Goal: Task Accomplishment & Management: Manage account settings

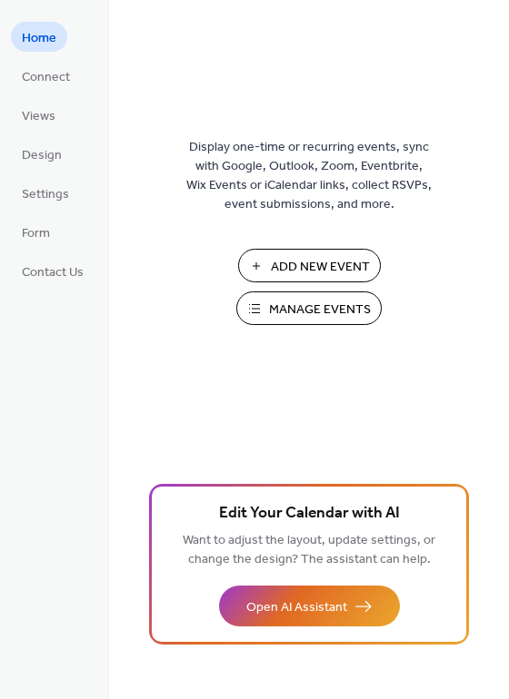
click at [286, 305] on span "Manage Events" at bounding box center [320, 310] width 102 height 19
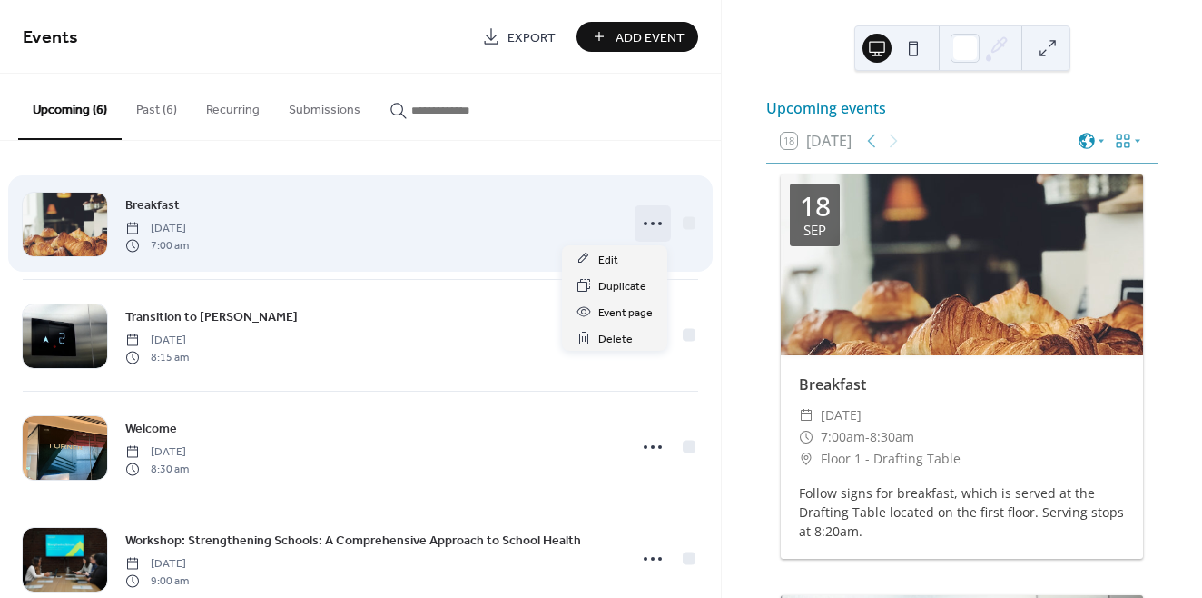
click at [645, 223] on icon at bounding box center [652, 223] width 29 height 29
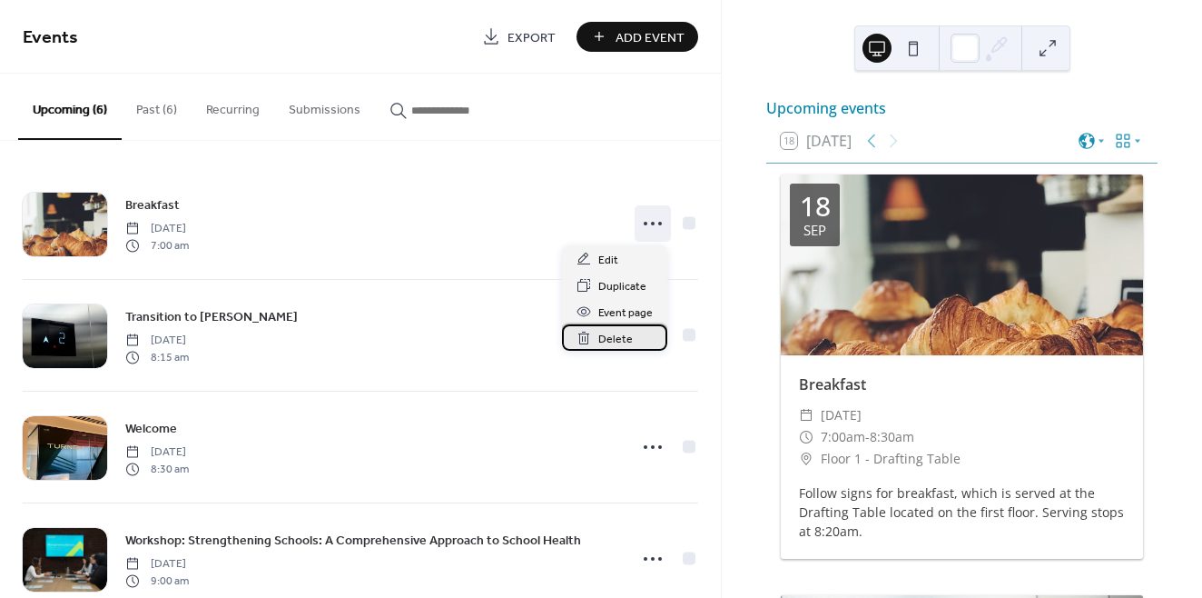
click at [618, 331] on span "Delete" at bounding box center [616, 339] width 35 height 19
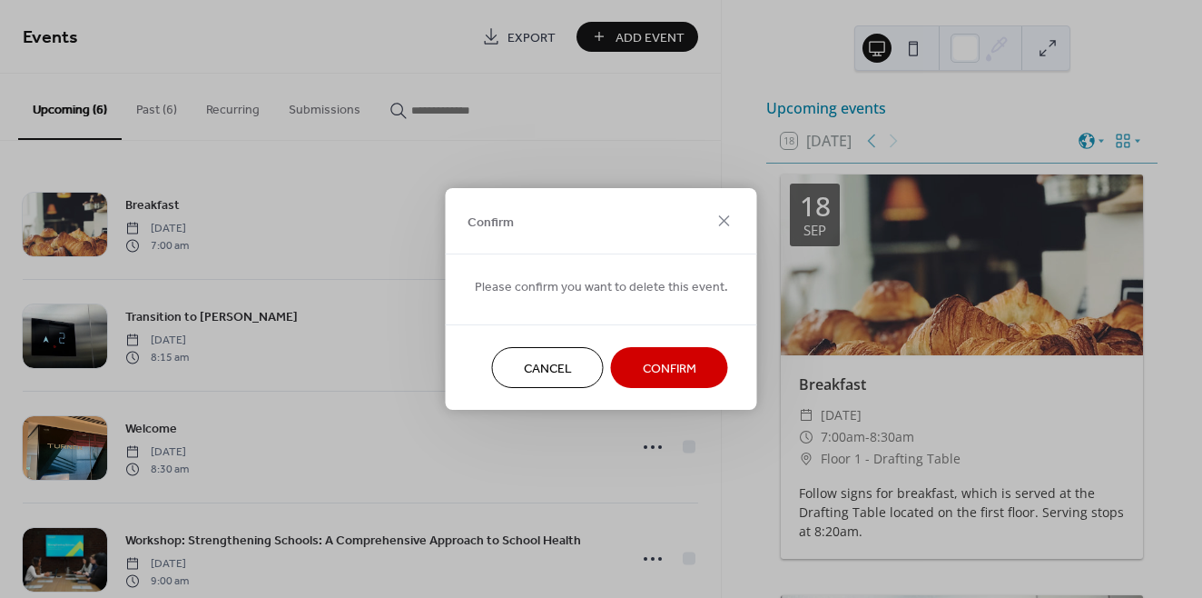
click at [661, 361] on span "Confirm" at bounding box center [670, 369] width 54 height 19
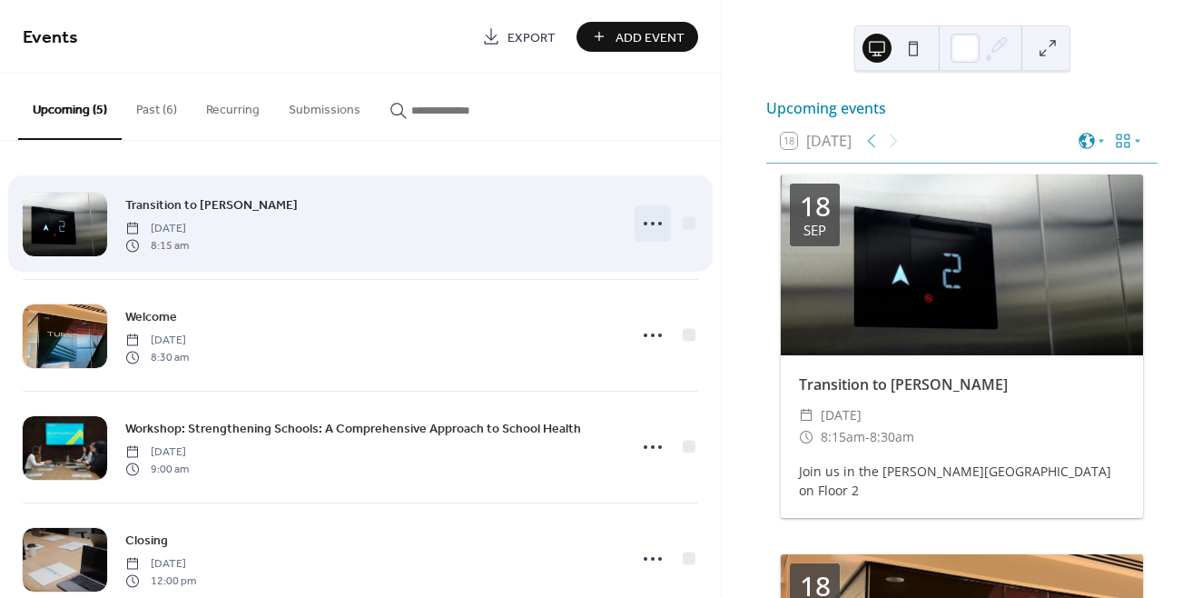
click at [651, 223] on circle at bounding box center [653, 224] width 4 height 4
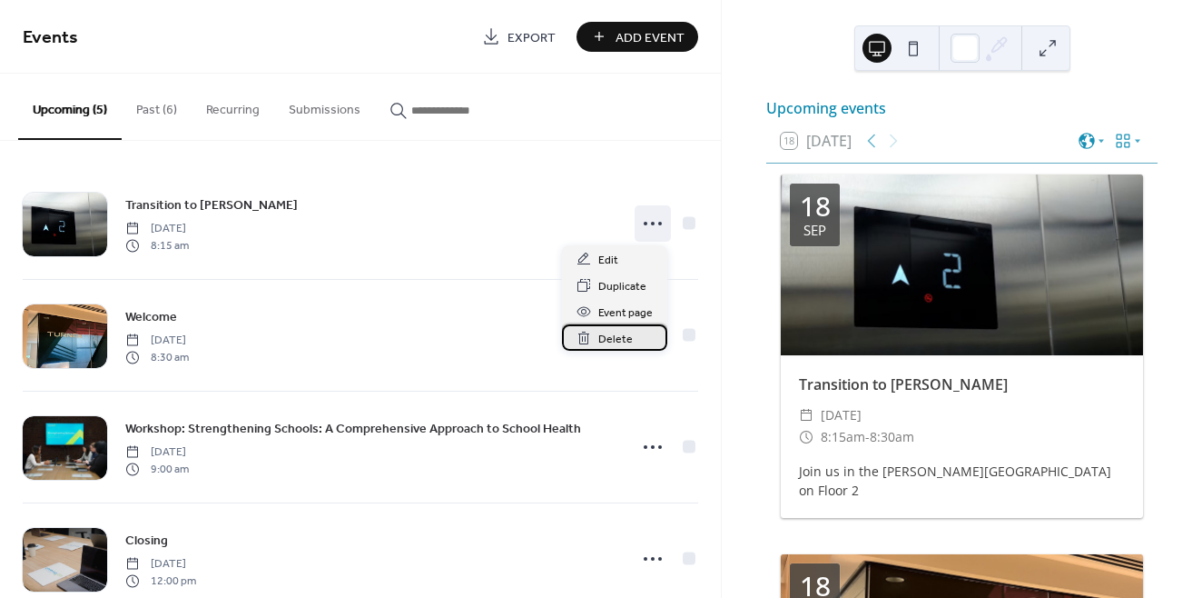
click at [627, 340] on span "Delete" at bounding box center [616, 339] width 35 height 19
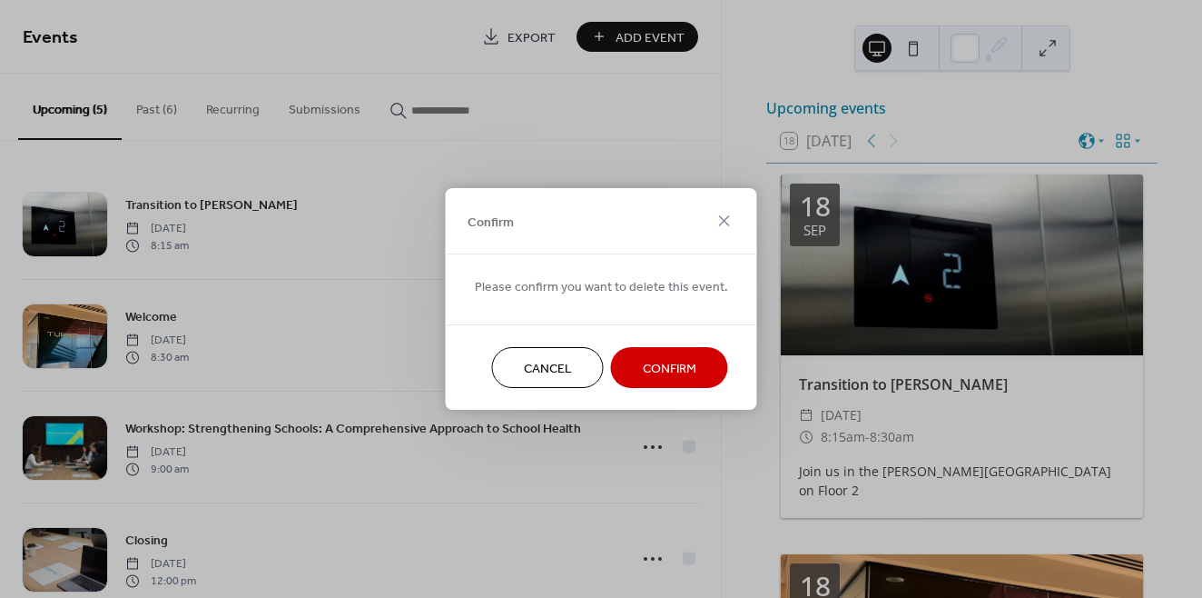
click at [662, 360] on span "Confirm" at bounding box center [670, 369] width 54 height 19
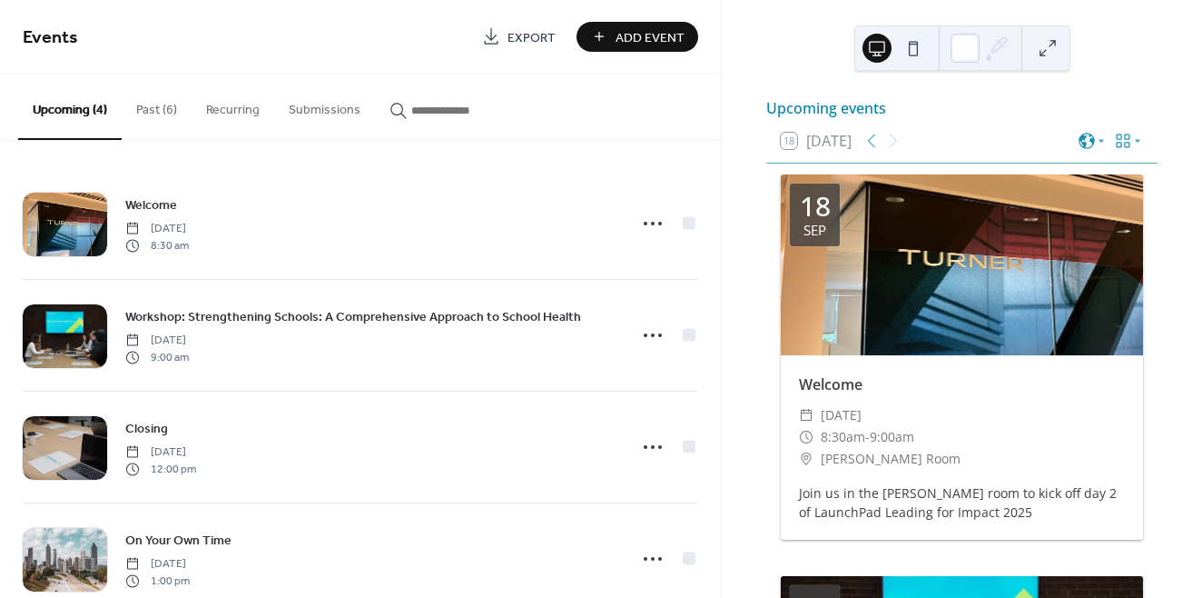
click at [805, 15] on div "Upcoming events 18 Today 18 Sep Welcome ​ Thursday, September 18, 2025 ​ 8:30am…" at bounding box center [962, 299] width 480 height 598
